Goal: Task Accomplishment & Management: Manage account settings

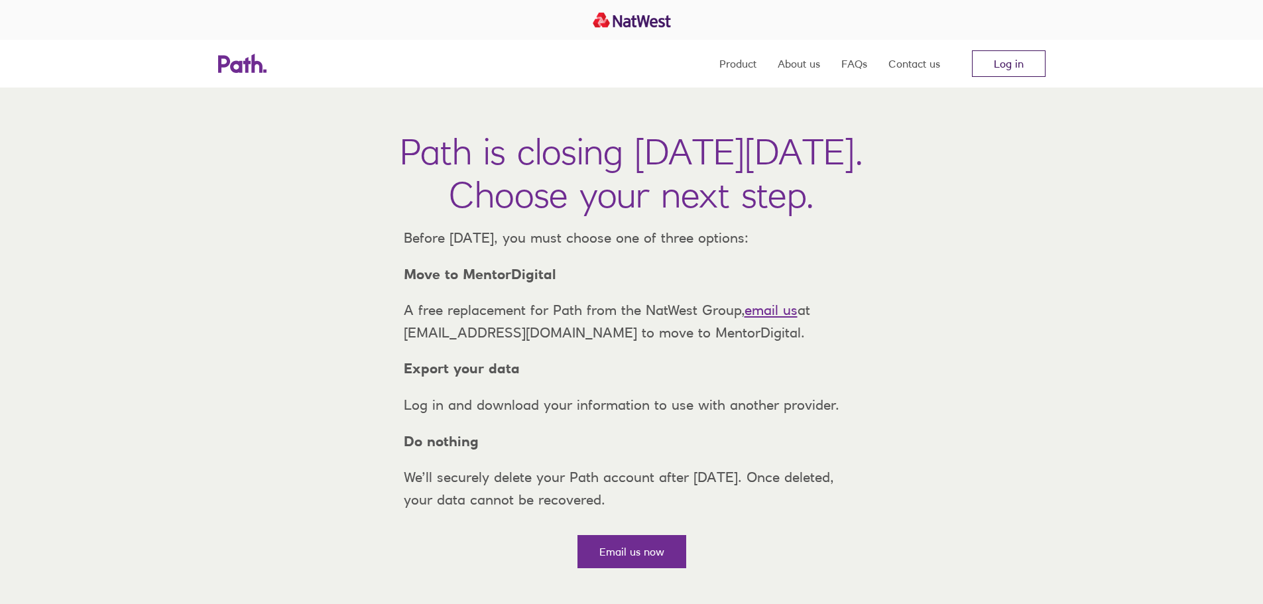
click at [1009, 62] on link "Log in" at bounding box center [1009, 63] width 74 height 27
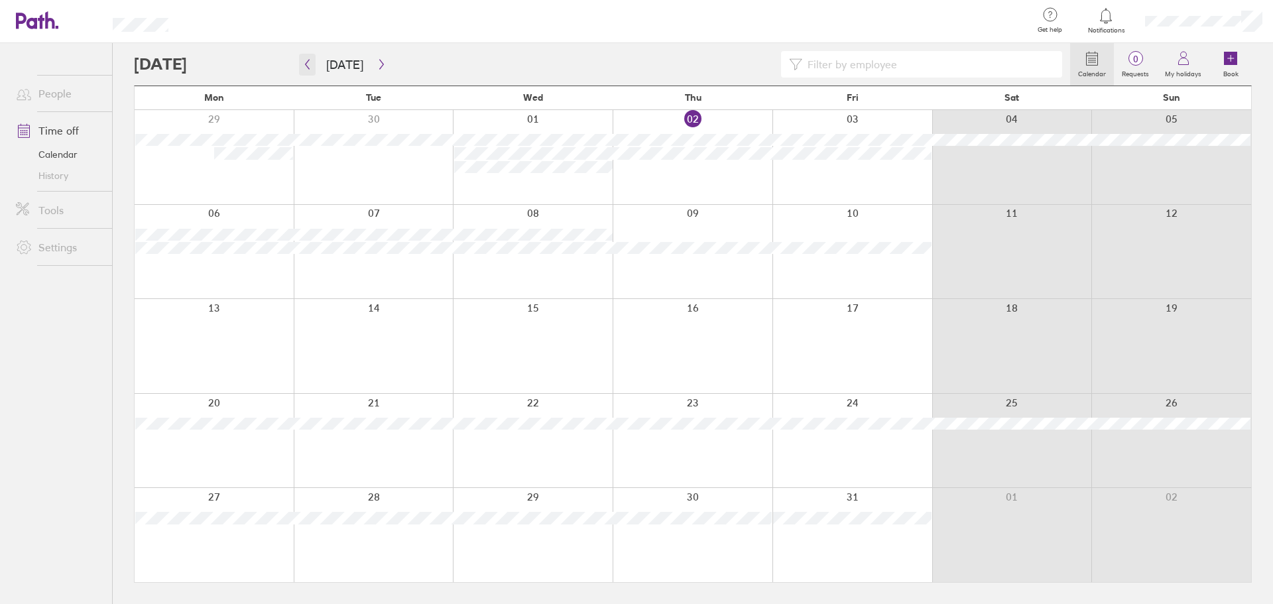
click at [306, 61] on icon "button" at bounding box center [307, 64] width 10 height 11
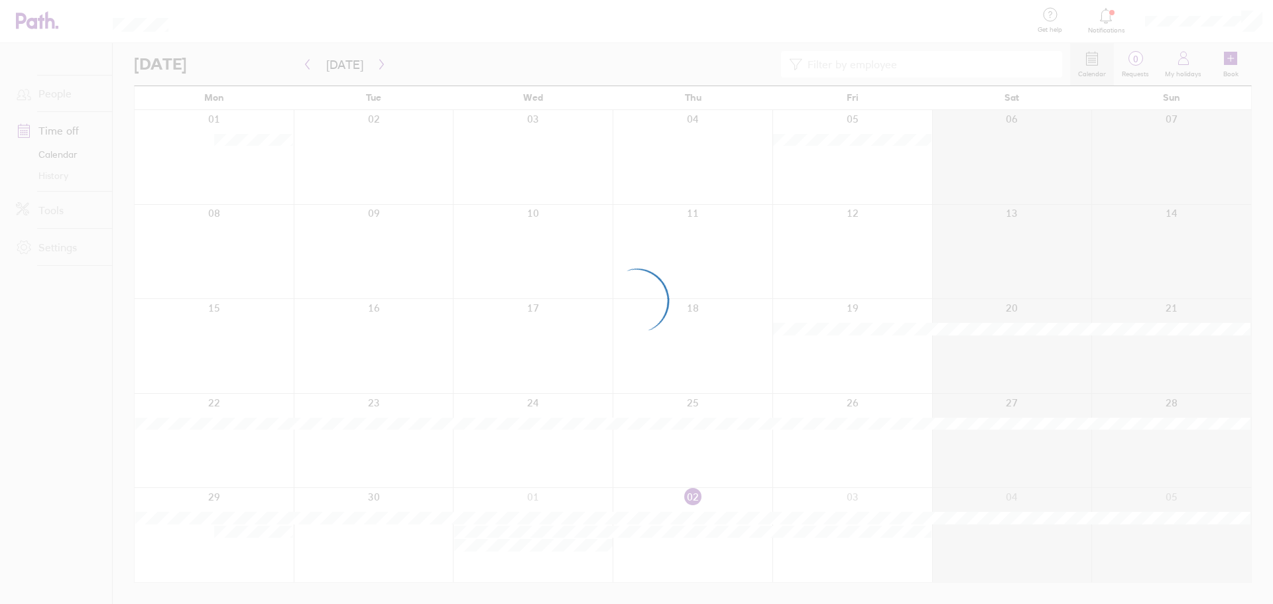
click at [377, 62] on div at bounding box center [636, 302] width 1273 height 604
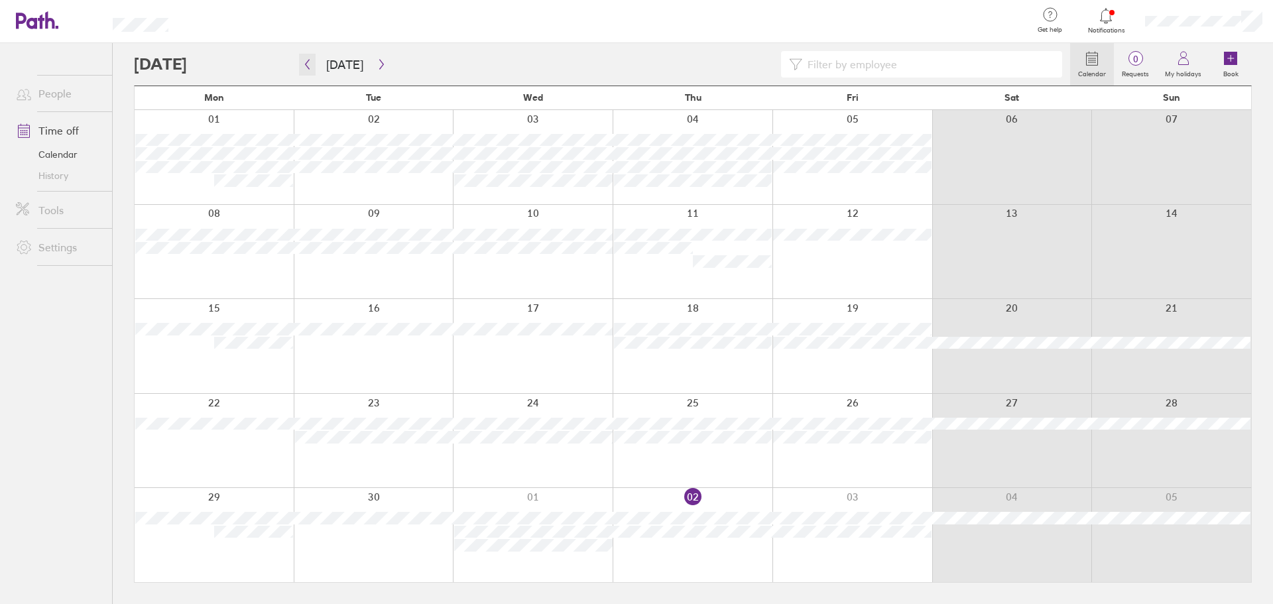
click at [304, 69] on icon "button" at bounding box center [307, 64] width 10 height 11
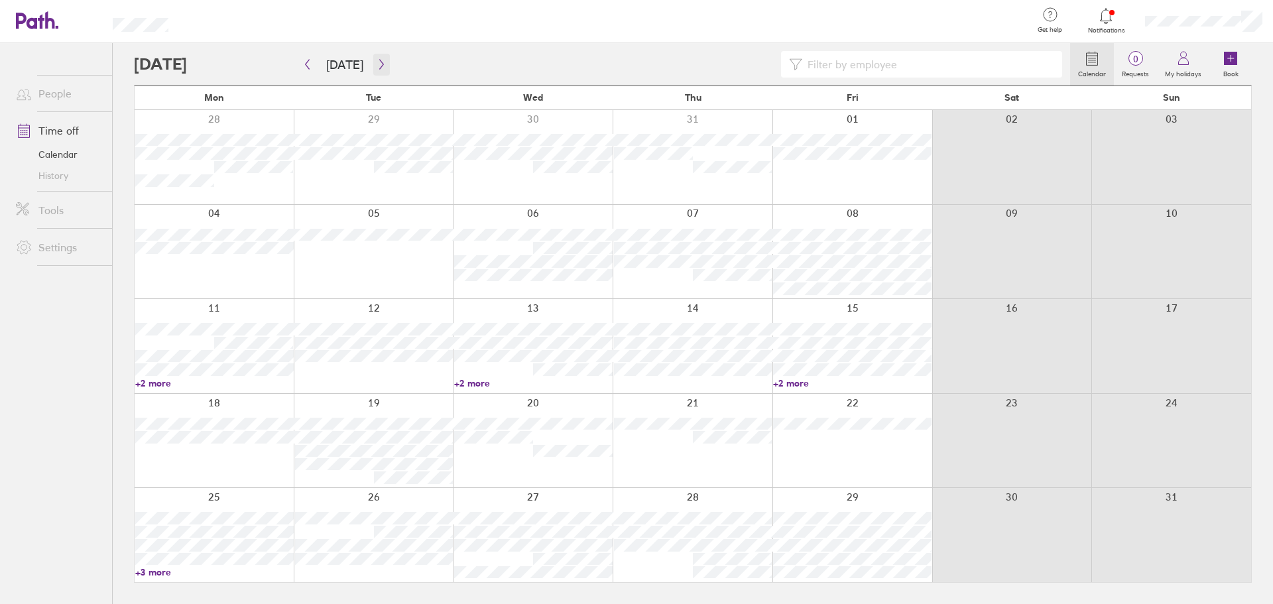
click at [378, 61] on icon "button" at bounding box center [381, 64] width 10 height 11
